Goal: Transaction & Acquisition: Obtain resource

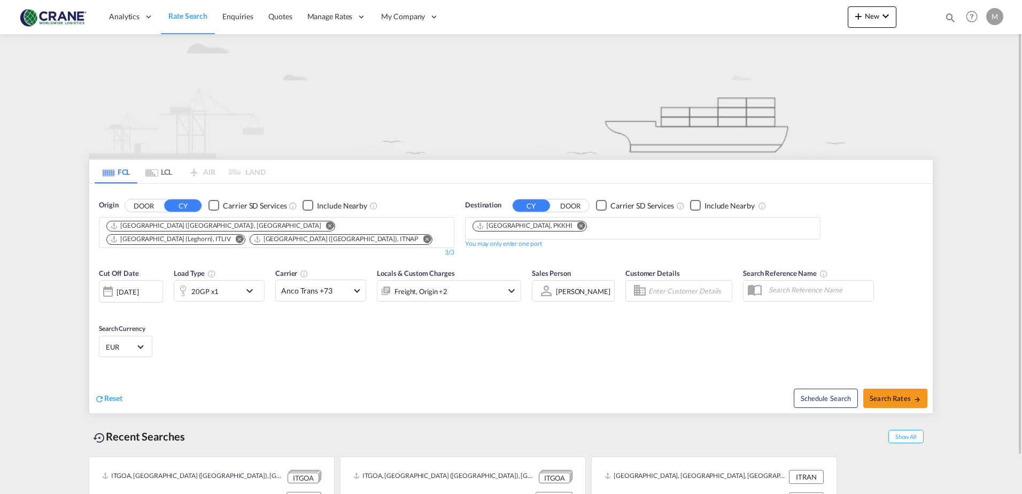
click at [423, 235] on md-icon "Remove" at bounding box center [427, 239] width 8 height 8
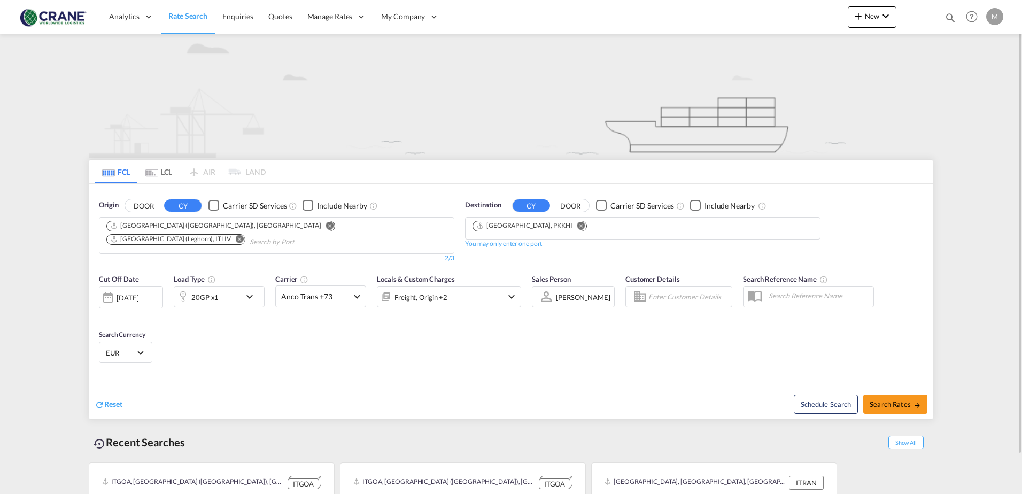
click at [244, 235] on md-icon "Remove" at bounding box center [240, 239] width 8 height 8
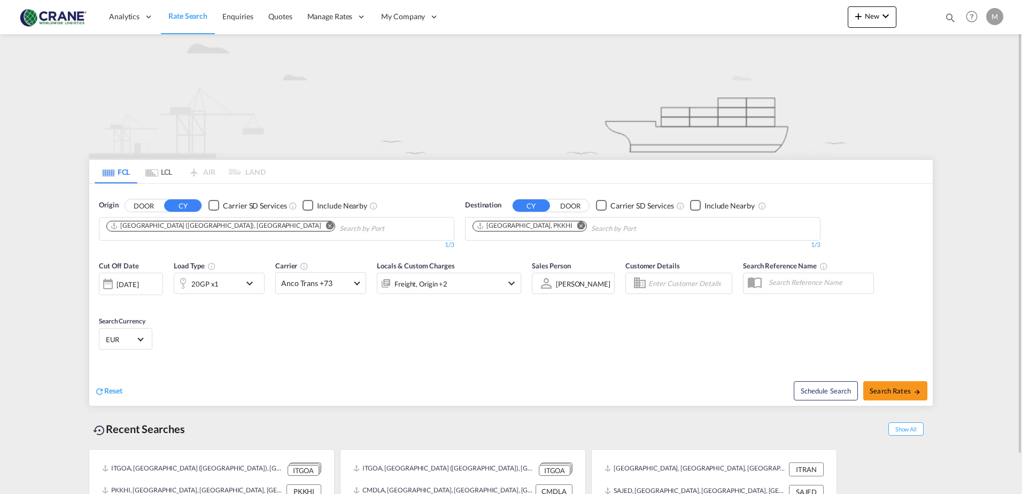
click at [577, 227] on md-icon "Remove" at bounding box center [581, 225] width 8 height 8
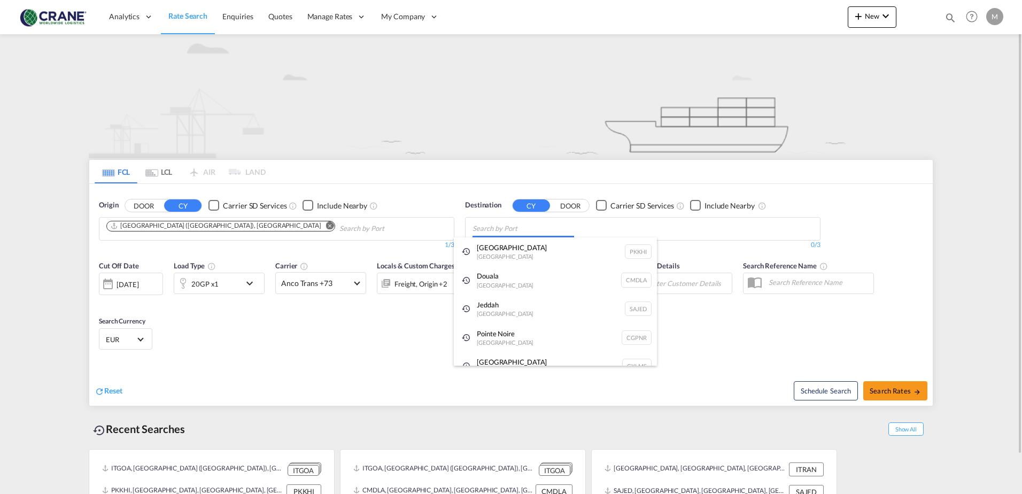
click at [527, 227] on body "Analytics Reports Dashboard Rate Search Enquiries Quotes" at bounding box center [511, 247] width 1022 height 494
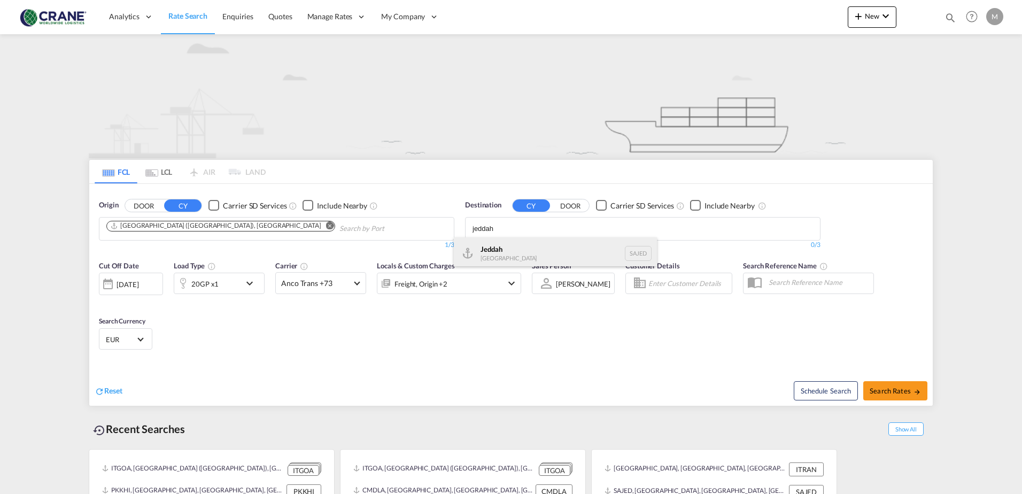
type input "jeddah"
click at [492, 259] on div "Jeddah [GEOGRAPHIC_DATA] SAJED" at bounding box center [555, 253] width 203 height 32
click at [214, 205] on div "Checkbox No Ink" at bounding box center [213, 205] width 11 height 11
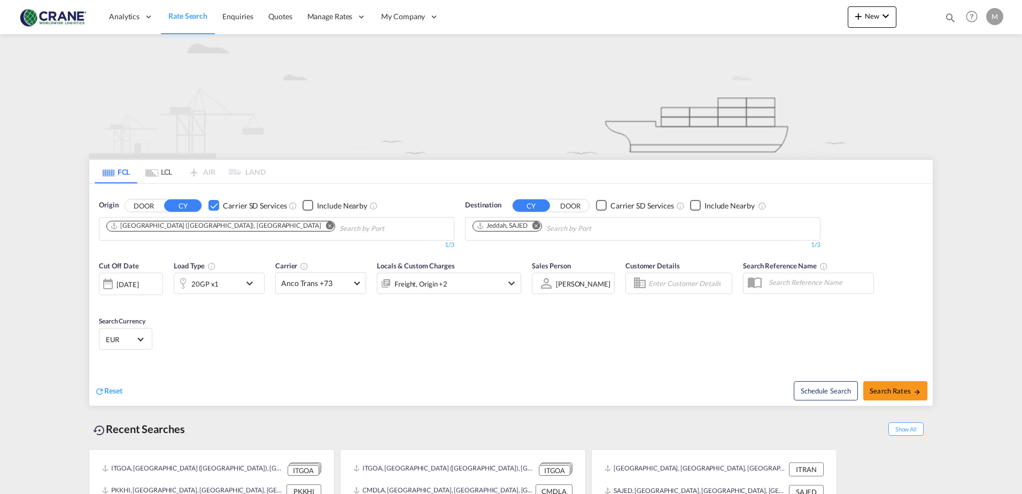
click at [599, 205] on div "Checkbox No Ink" at bounding box center [601, 205] width 11 height 11
click at [256, 284] on md-icon "icon-chevron-down" at bounding box center [252, 283] width 18 height 13
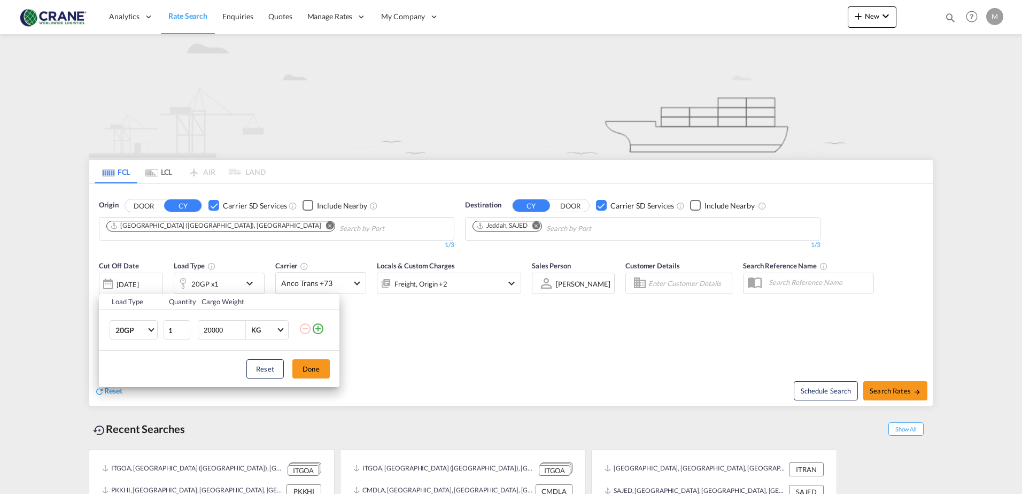
click at [317, 329] on md-icon "icon-plus-circle-outline" at bounding box center [318, 328] width 13 height 13
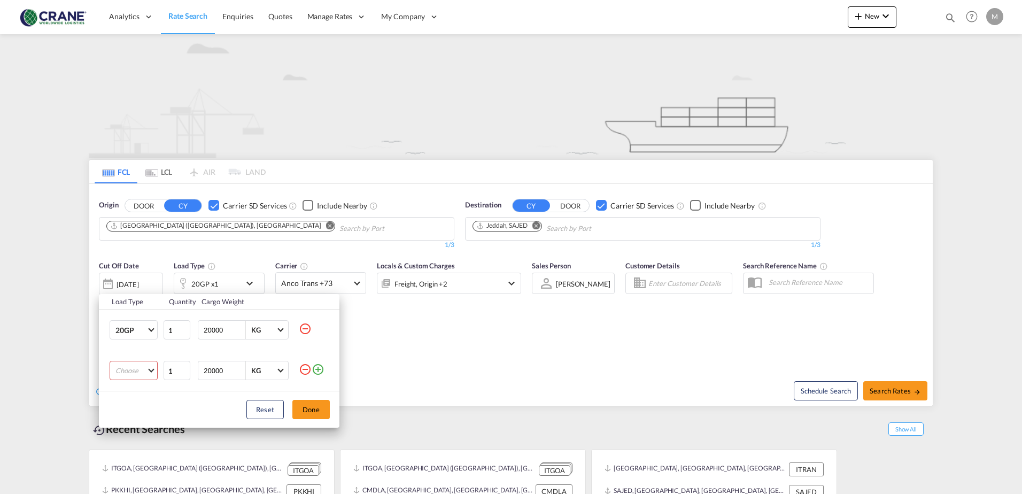
click at [150, 370] on md-select "Choose 20GP 40GP 40HC 45HC 20RE 40RE 40HR 20OT 40OT 20FR 40FR 40NR 20NR 45S 20T…" at bounding box center [134, 370] width 48 height 19
click at [129, 421] on div "40HC" at bounding box center [124, 416] width 19 height 10
click at [304, 330] on md-icon "icon-minus-circle-outline" at bounding box center [305, 328] width 13 height 13
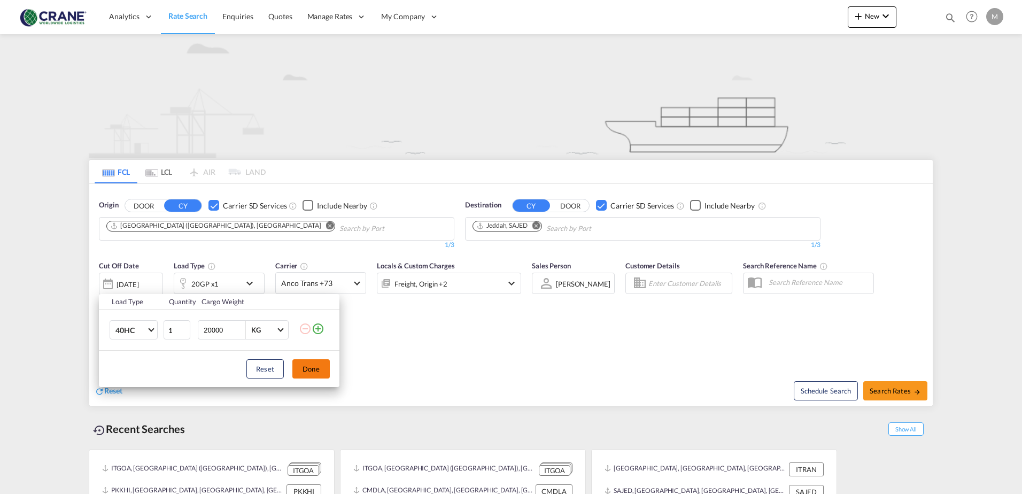
click at [306, 369] on button "Done" at bounding box center [310, 368] width 37 height 19
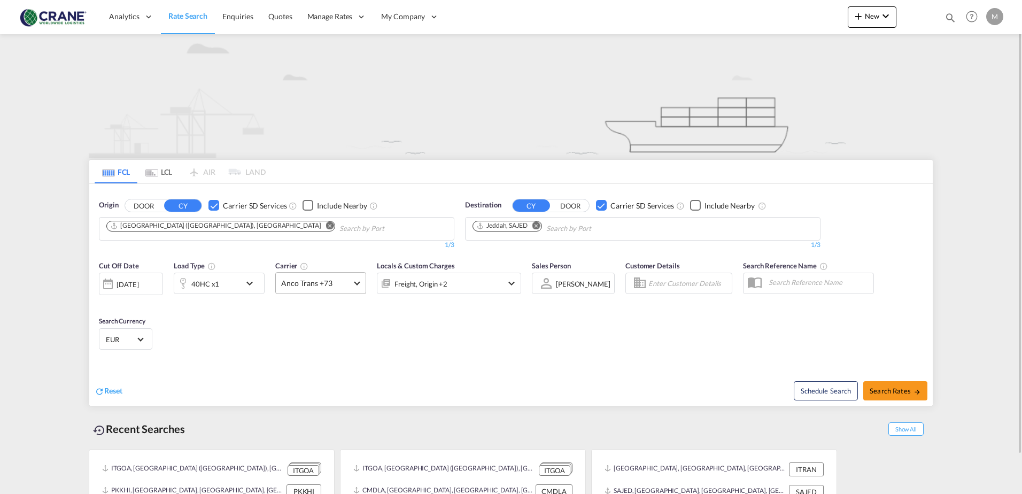
click at [358, 284] on md-select-value "Anco Trans +73" at bounding box center [321, 283] width 90 height 21
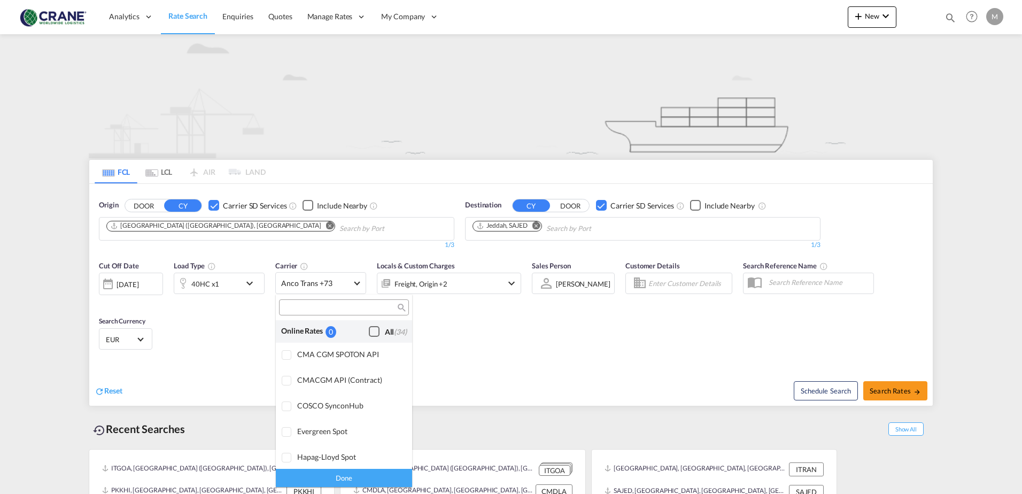
click at [369, 333] on div "Checkbox No Ink" at bounding box center [374, 331] width 11 height 11
click at [339, 476] on div "Done" at bounding box center [344, 477] width 136 height 19
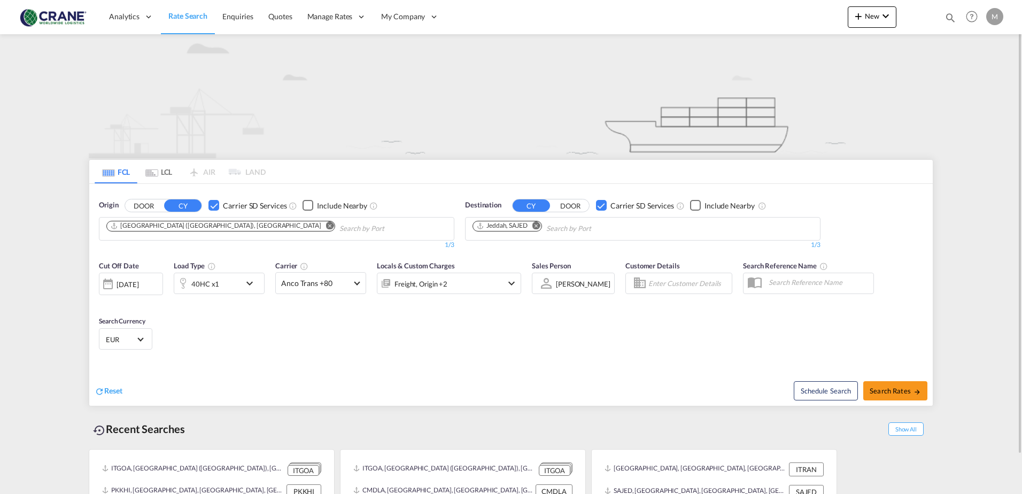
click at [559, 333] on div "Cut Off Date [DATE] [DATE] Load Type 40HC x1 Carrier Anco Trans +80 Locals & Cu…" at bounding box center [510, 307] width 843 height 104
click at [884, 385] on button "Search Rates" at bounding box center [895, 390] width 64 height 19
type input "ITGOA to SAJED / [DATE]"
